Goal: Book appointment/travel/reservation

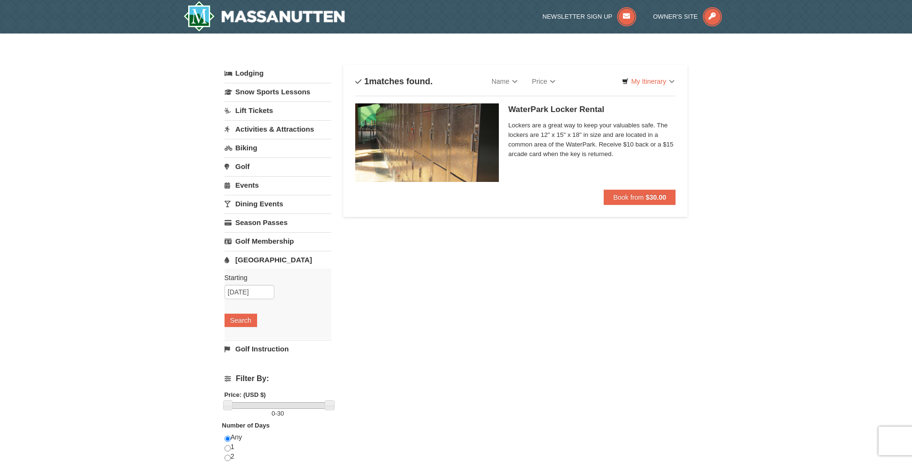
click at [263, 258] on link "[GEOGRAPHIC_DATA]" at bounding box center [277, 260] width 107 height 18
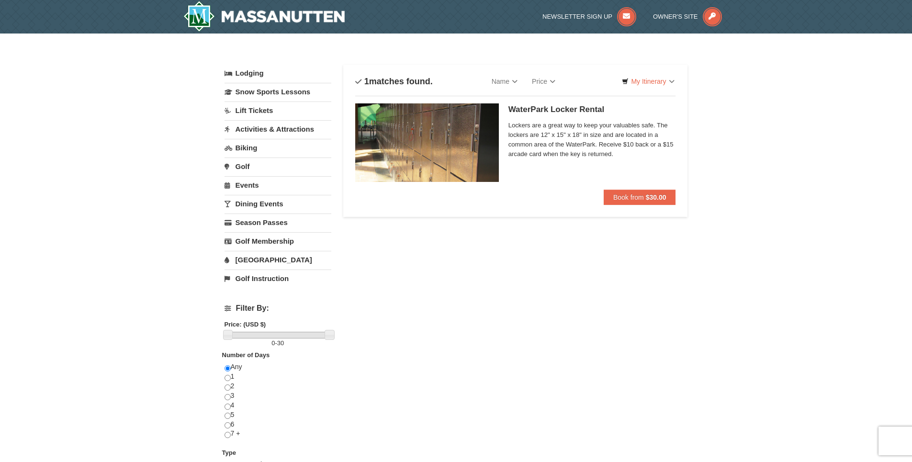
click at [263, 258] on link "[GEOGRAPHIC_DATA]" at bounding box center [277, 260] width 107 height 18
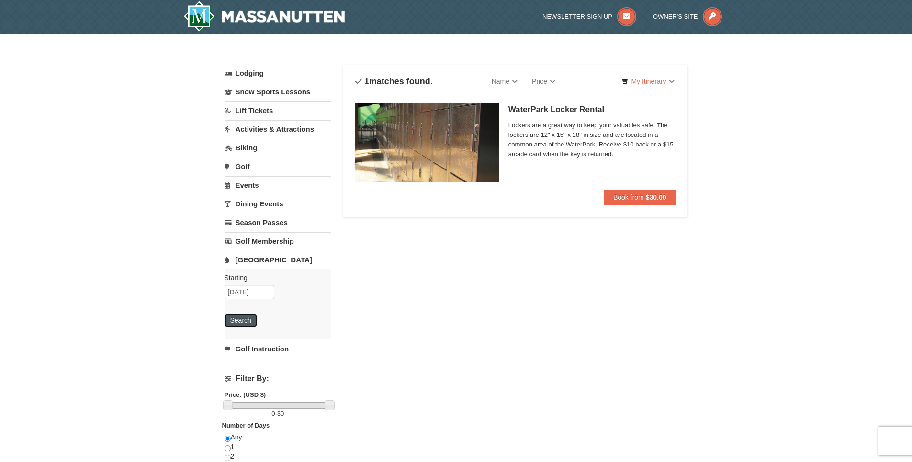
click at [240, 320] on button "Search" at bounding box center [240, 319] width 33 height 13
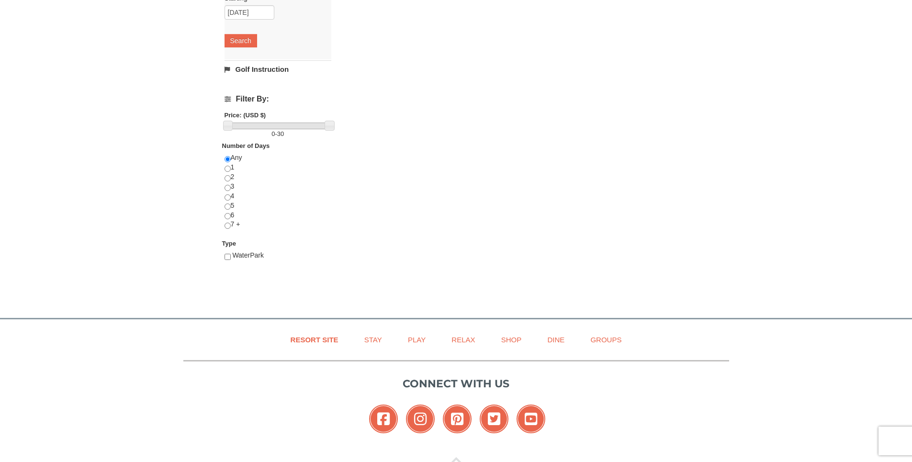
scroll to position [287, 0]
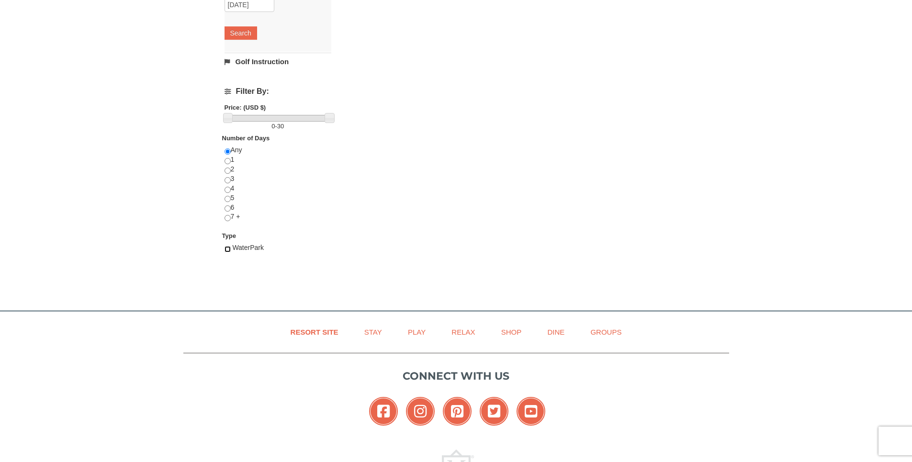
click at [228, 251] on input "checkbox" at bounding box center [227, 249] width 6 height 6
checkbox input "true"
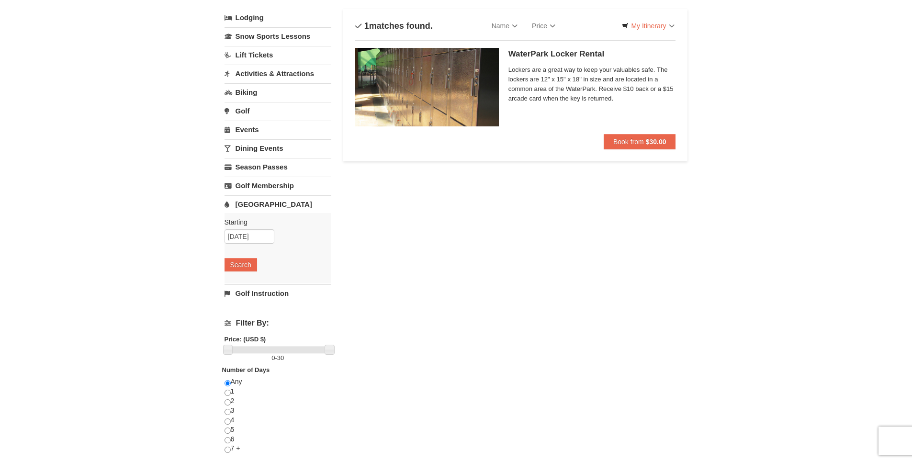
scroll to position [0, 0]
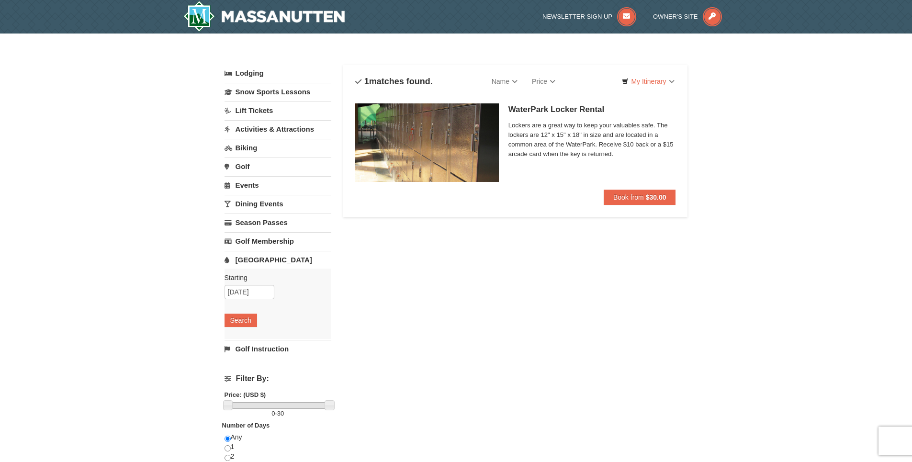
click at [252, 187] on link "Events" at bounding box center [277, 185] width 107 height 18
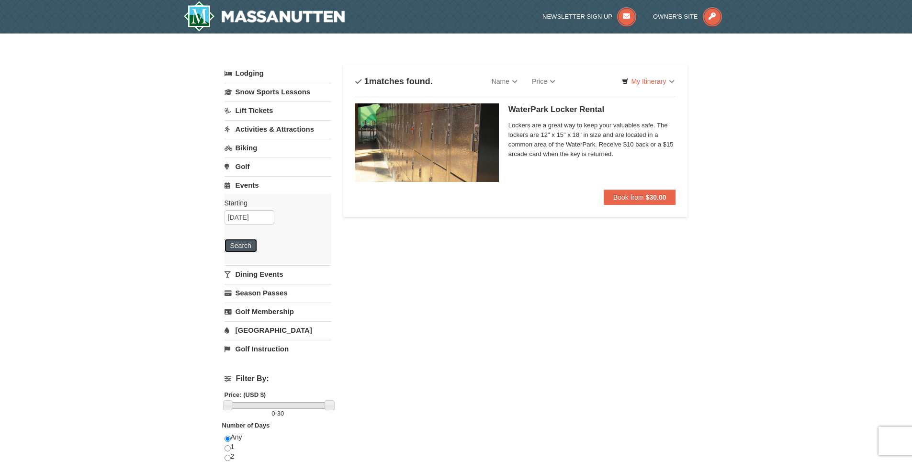
click at [241, 245] on button "Search" at bounding box center [240, 245] width 33 height 13
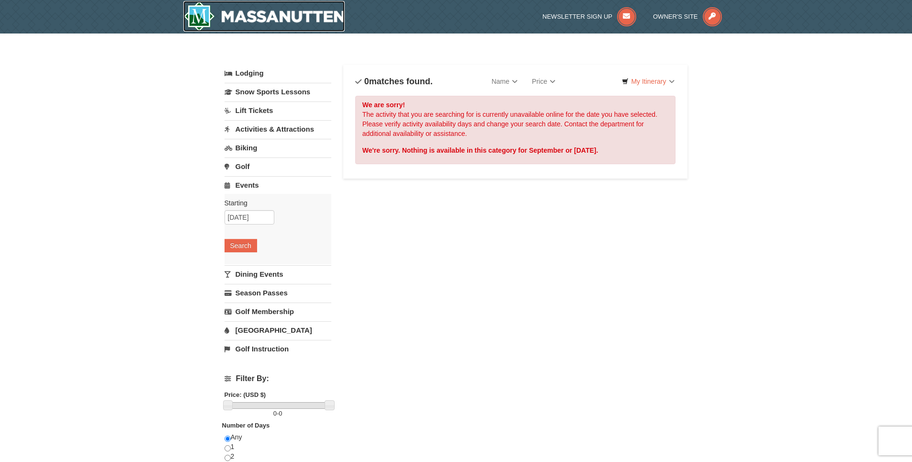
click at [280, 14] on img at bounding box center [264, 16] width 162 height 31
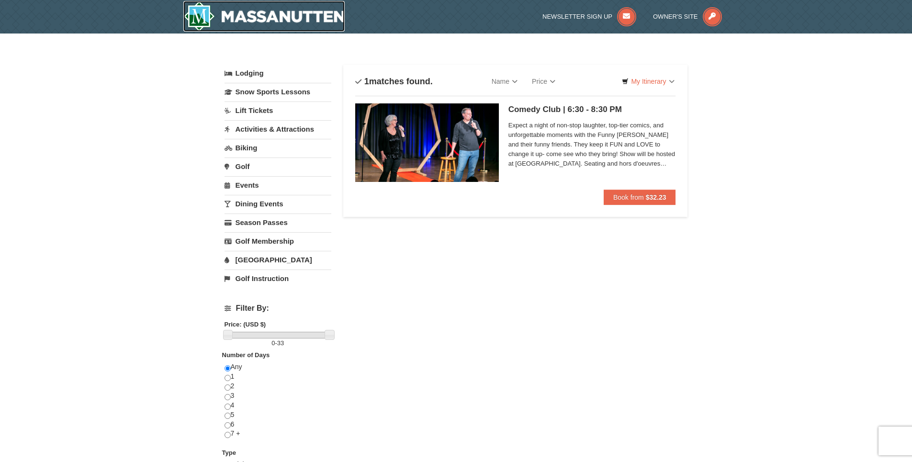
click at [318, 14] on img at bounding box center [264, 16] width 162 height 31
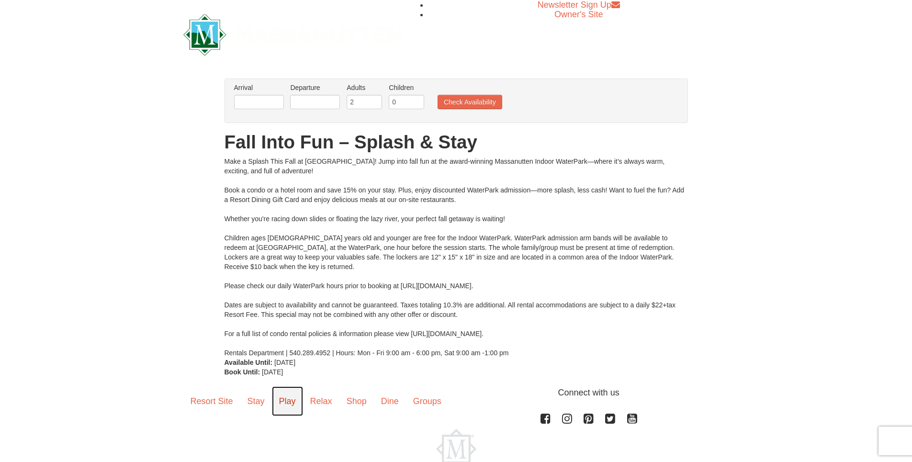
click at [296, 401] on link "Play" at bounding box center [287, 401] width 31 height 30
